Goal: Information Seeking & Learning: Learn about a topic

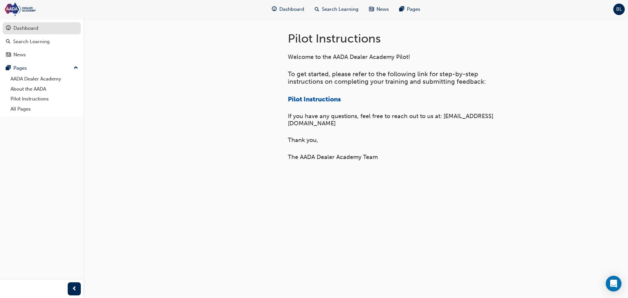
click at [31, 27] on div "Dashboard" at bounding box center [25, 29] width 25 height 8
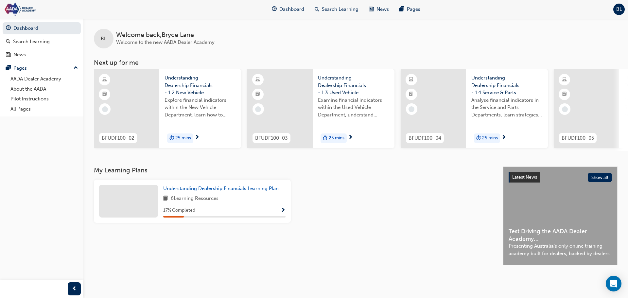
click at [345, 81] on span "Understanding Dealership Financials - 1.3 Used Vehicle Department" at bounding box center [353, 85] width 71 height 22
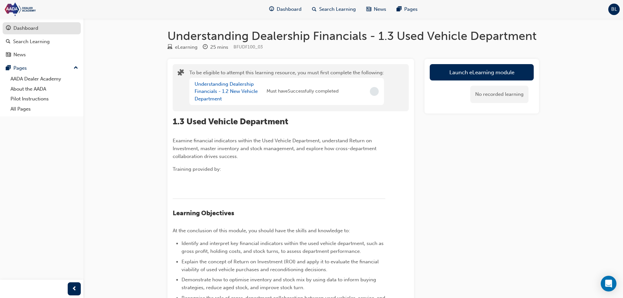
click at [16, 23] on link "Dashboard" at bounding box center [42, 28] width 78 height 12
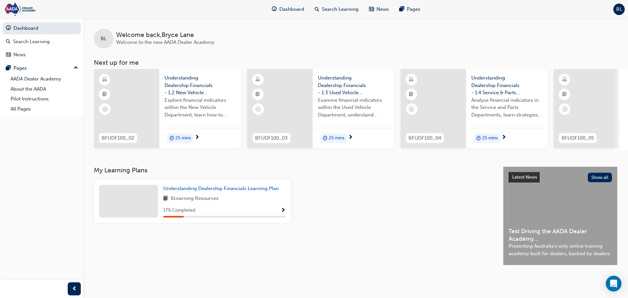
click at [186, 82] on span "Understanding Dealership Financials - 1.2 New Vehicle Department" at bounding box center [200, 85] width 71 height 22
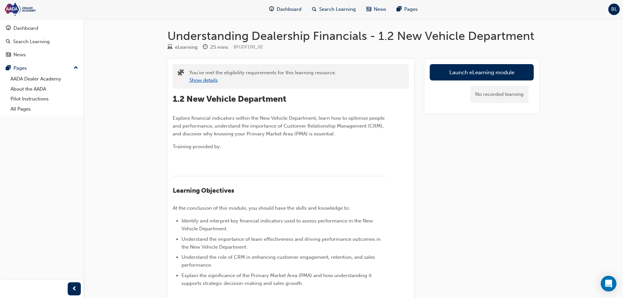
click at [200, 79] on button "Show details" at bounding box center [203, 81] width 28 height 8
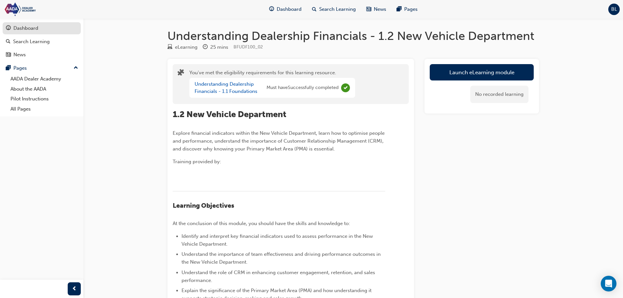
click at [32, 27] on div "Dashboard" at bounding box center [25, 29] width 25 height 8
